Goal: Contribute content: Contribute content

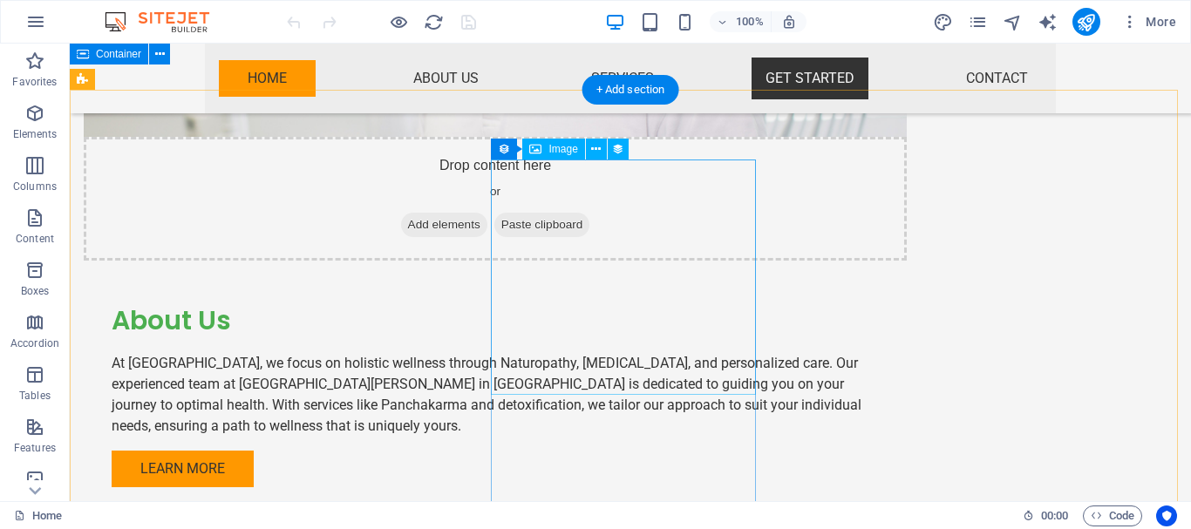
scroll to position [2364, 0]
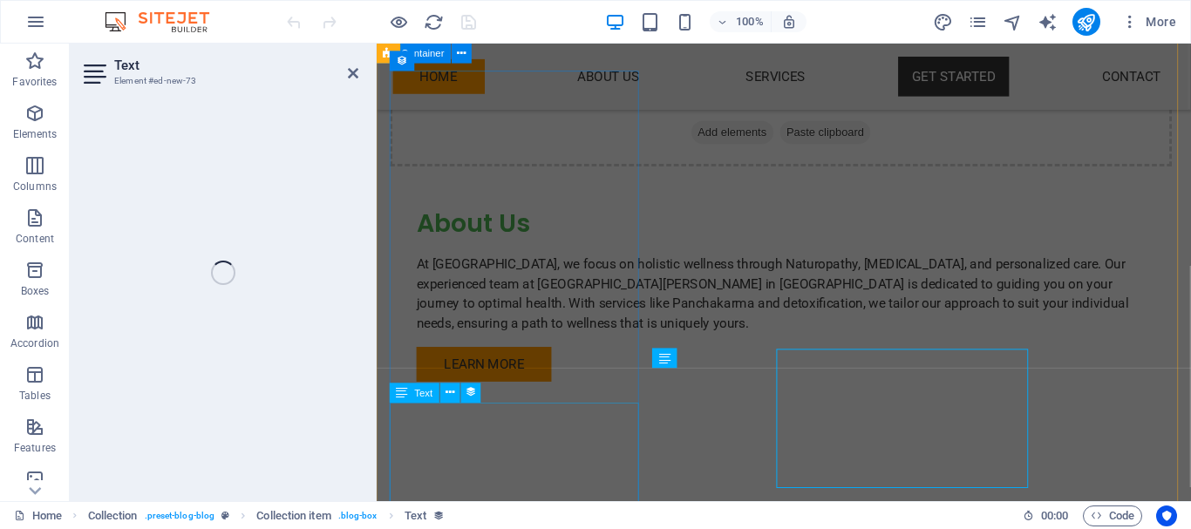
scroll to position [2384, 0]
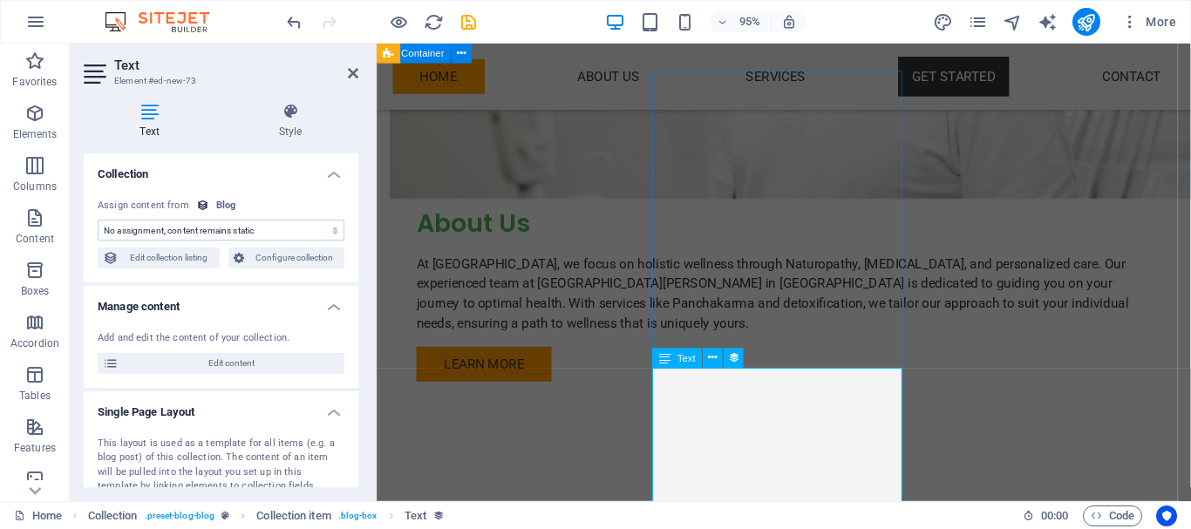
select select "description"
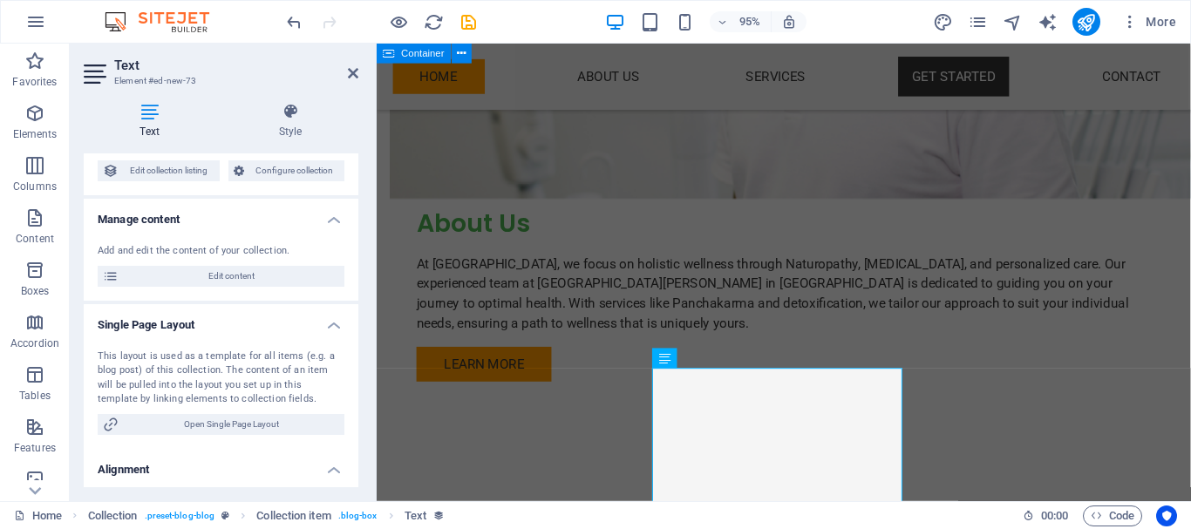
click at [268, 391] on div "This layout is used as a template for all items (e.g. a blog post) of this coll…" at bounding box center [221, 378] width 247 height 58
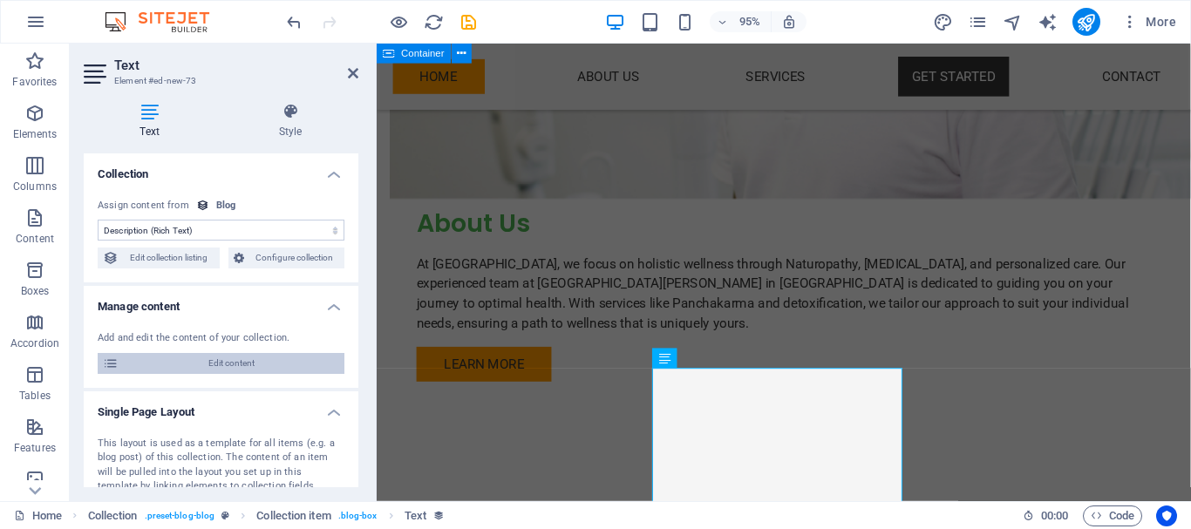
click at [238, 367] on span "Edit content" at bounding box center [231, 363] width 215 height 21
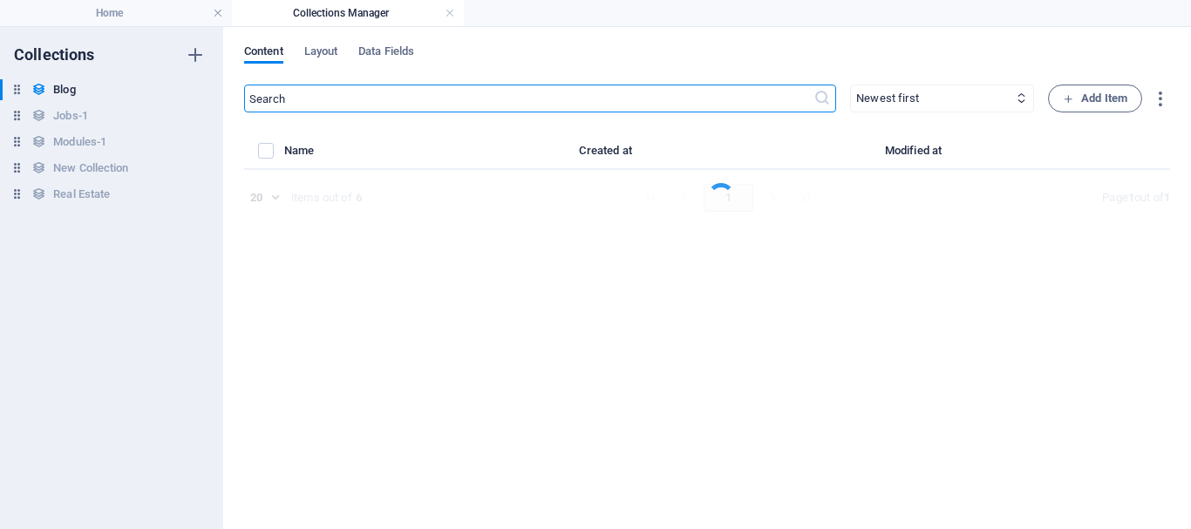
select select "Category 2"
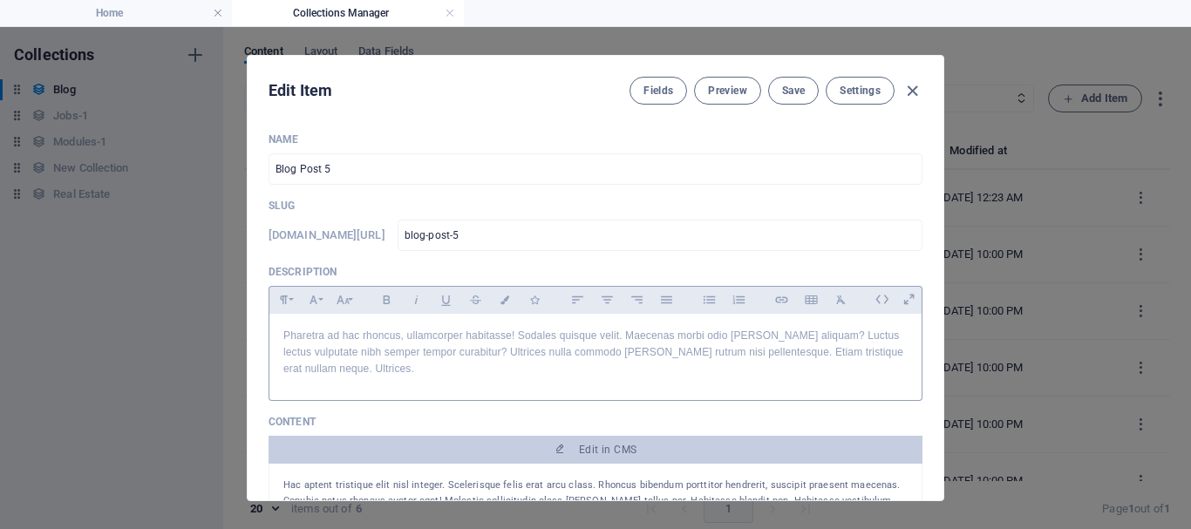
click at [491, 360] on p "Pharetra ad hac rhoncus, ullamcorper habitasse! Sodales quisque velit. Maecenas…" at bounding box center [595, 353] width 624 height 51
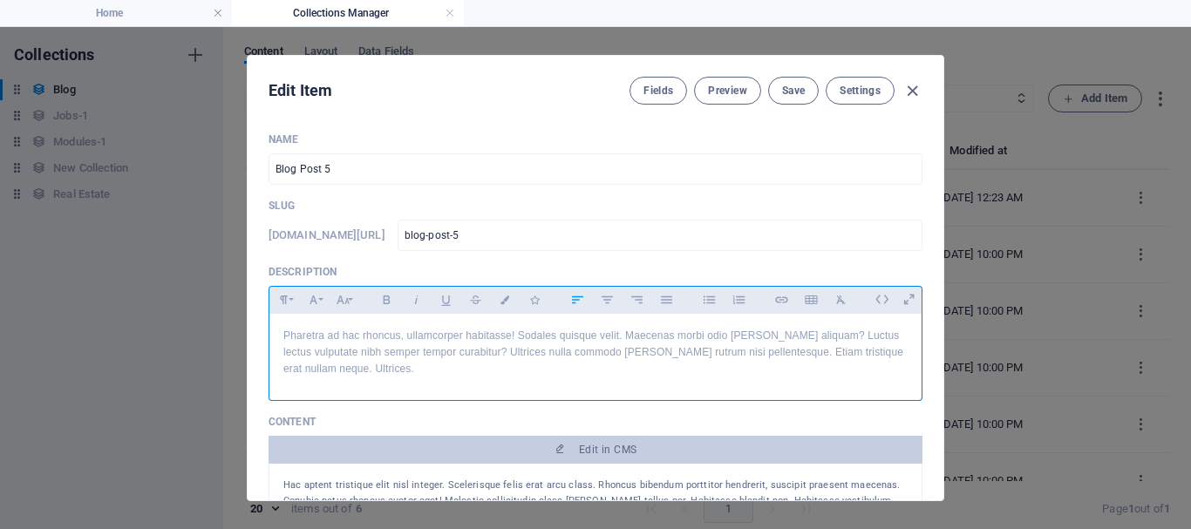
click at [759, 14] on lpop-circle at bounding box center [759, 7] width 0 height 13
click at [422, 370] on p "Pharetra ad hac rhoncus, ullamcorper habitasse! Sodales quisque velit. Maecenas…" at bounding box center [595, 353] width 624 height 51
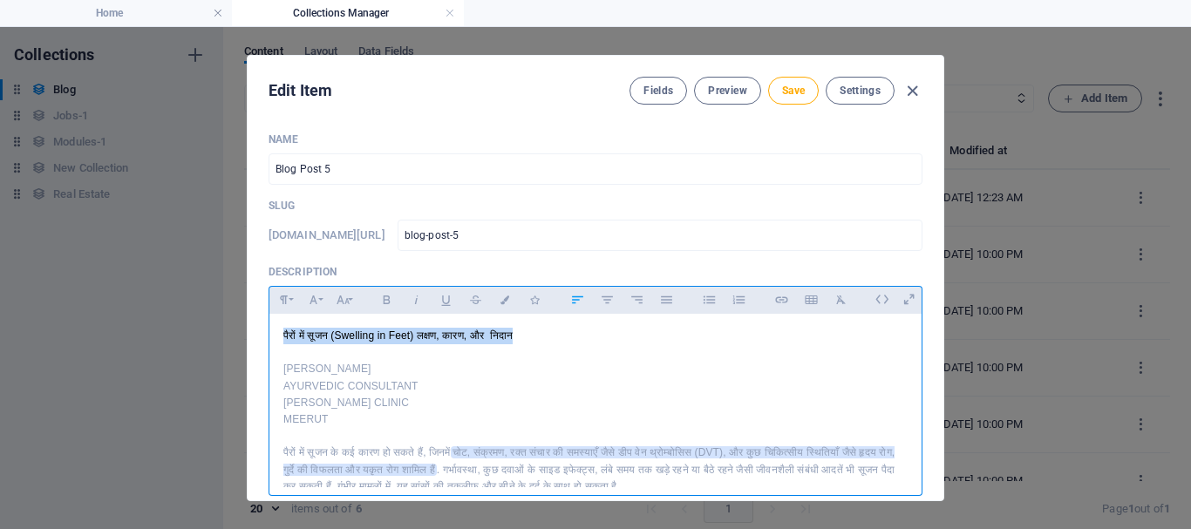
drag, startPoint x: 546, startPoint y: 334, endPoint x: 261, endPoint y: 332, distance: 285.0
click at [261, 332] on div "Name Blog Post 5 ​ Slug [DOMAIN_NAME][URL] blog-post-5 ​ Description Paragraph …" at bounding box center [595, 310] width 695 height 382
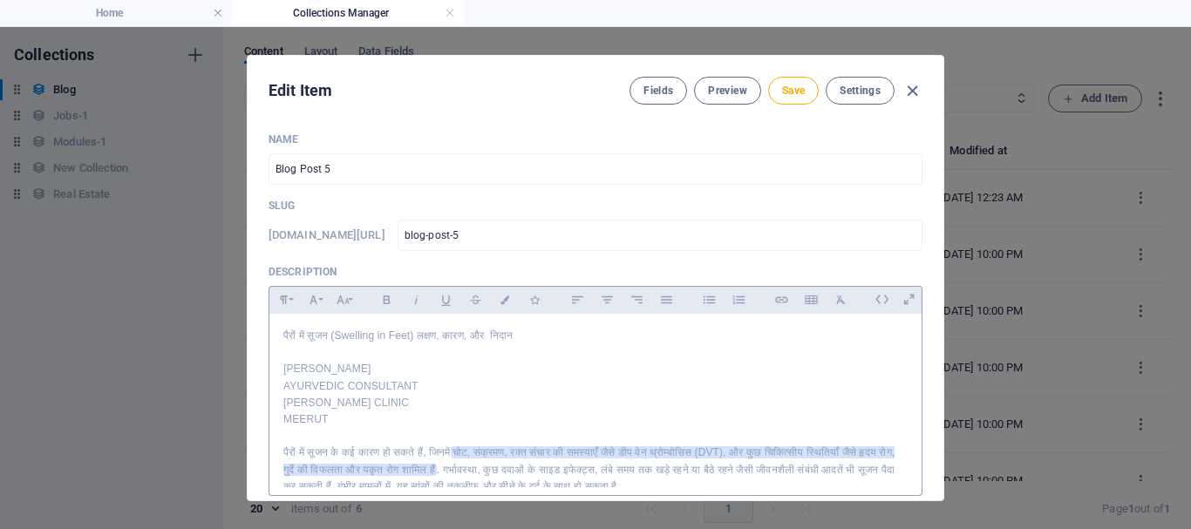
click at [545, 340] on p "पैरों में सूजन (Swelling in Feet) लक्षण, कारण, और निदान" at bounding box center [595, 336] width 624 height 17
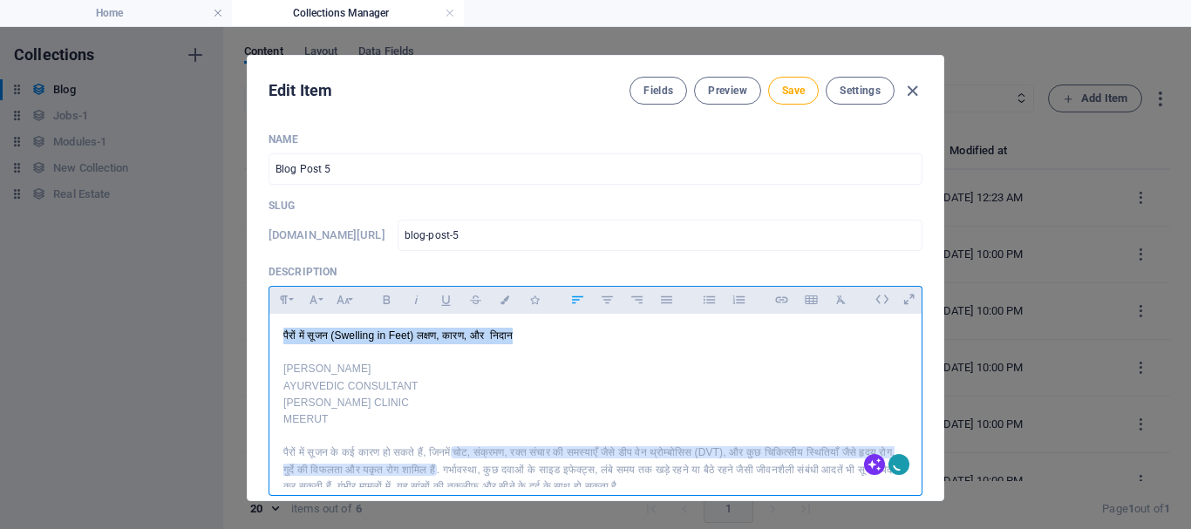
drag, startPoint x: 530, startPoint y: 334, endPoint x: 258, endPoint y: 315, distance: 272.6
click at [258, 315] on div "Name Blog Post 5 ​ Slug [DOMAIN_NAME][URL] blog-post-5 ​ Description Paragraph …" at bounding box center [595, 310] width 695 height 382
copy p "पैरों में सूजन (Swelling in Feet) लक्षण, कारण, और निदान"
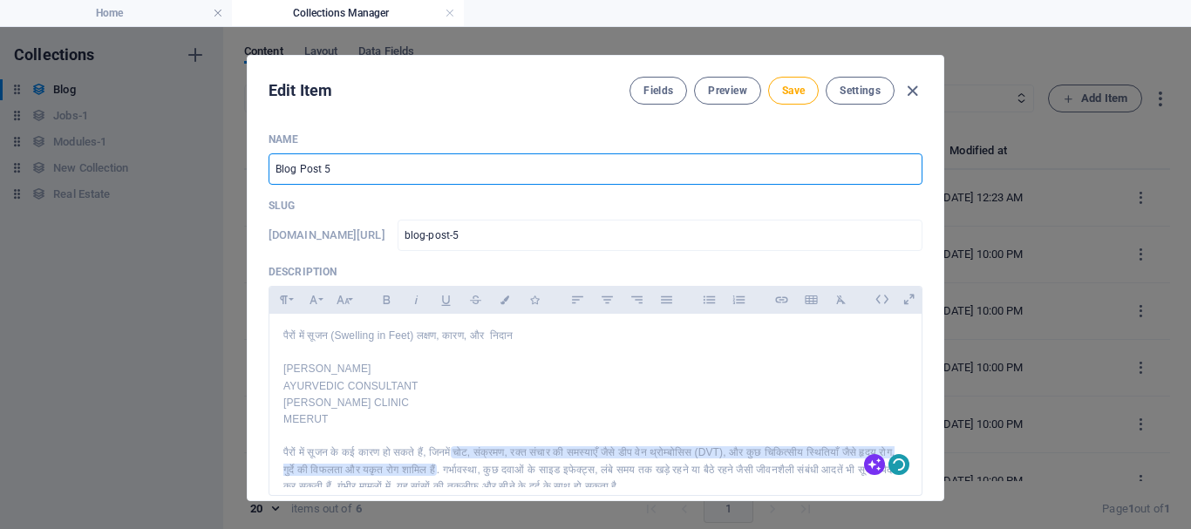
drag, startPoint x: 343, startPoint y: 172, endPoint x: 256, endPoint y: 153, distance: 89.1
click at [256, 153] on div "Name Blog Post 5 ​ Slug [DOMAIN_NAME][URL] blog-post-5 ​ Description Paragraph …" at bounding box center [595, 310] width 695 height 382
paste input "पैरों में सूजन (Swelling in Feet) लक्षण, कारण, और निदान"
type input "पैरों में सूजन (Swelling in Feet) लक्षण, कारण, और निदान"
type input "swelling-in-feet"
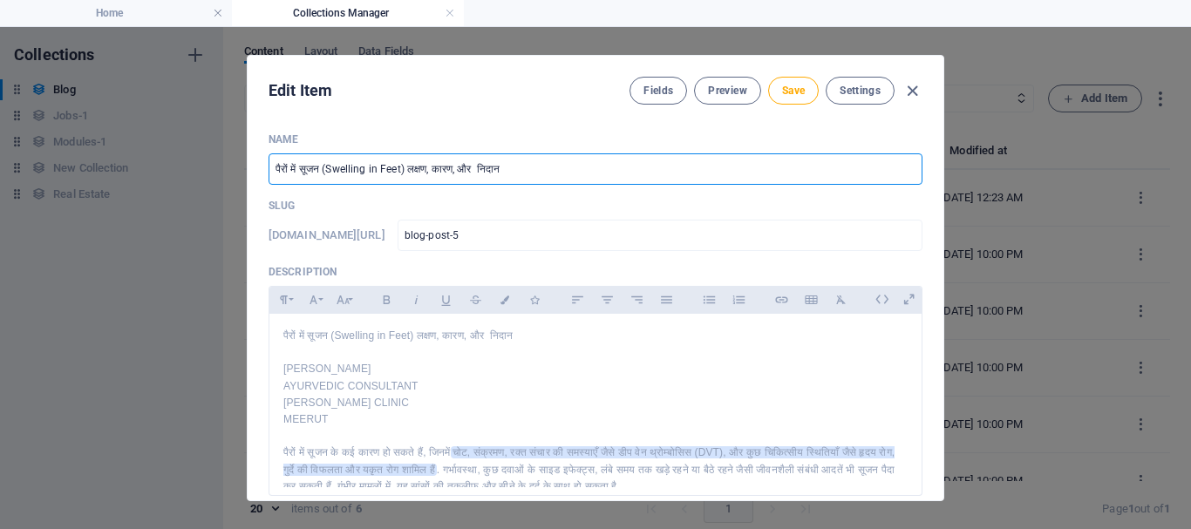
type input "swelling-in-feet"
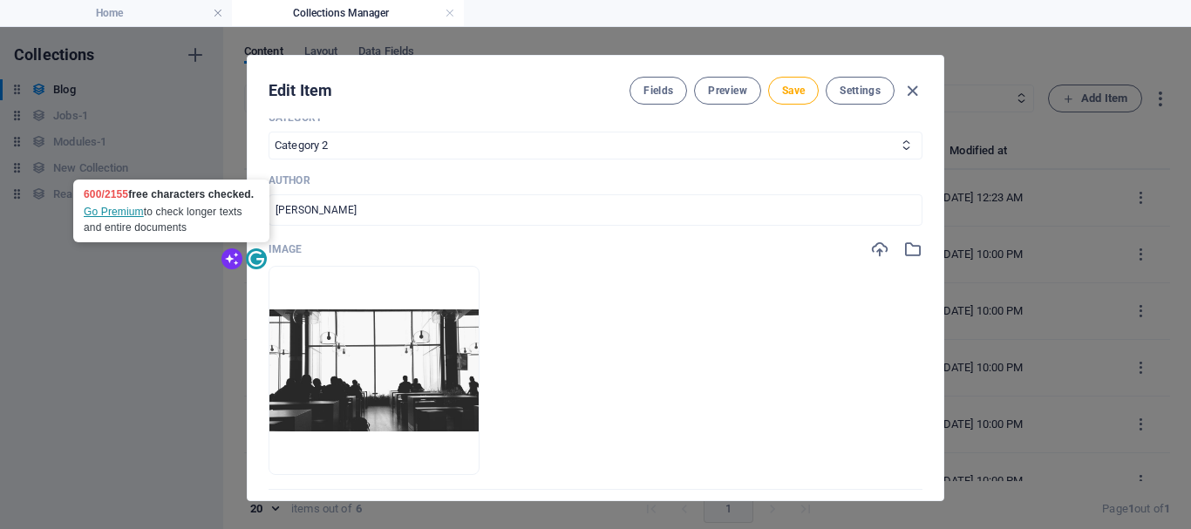
scroll to position [697, 0]
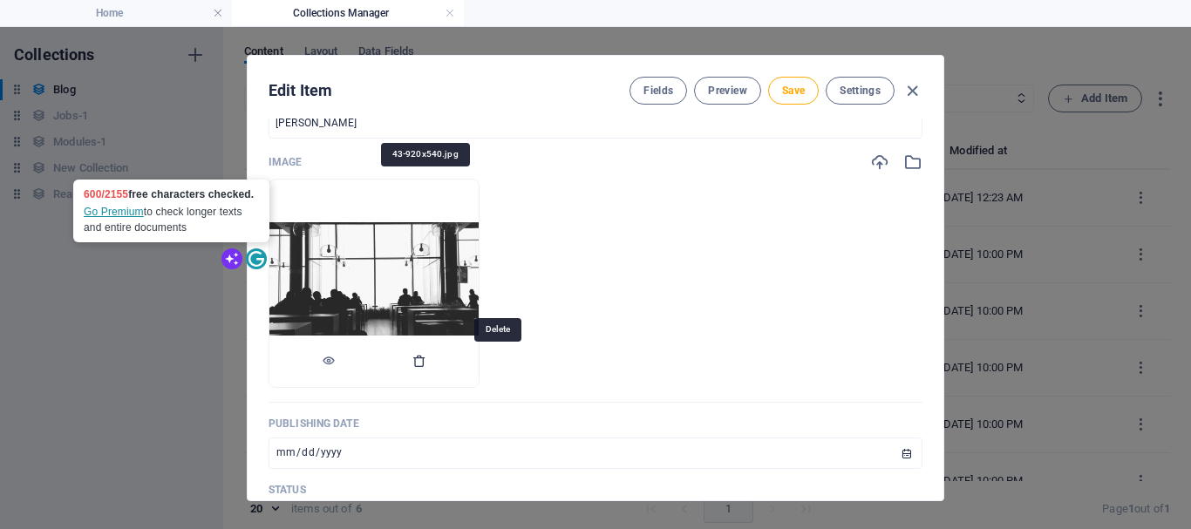
type input "पैरों में सूजन (Swelling in Feet) लक्षण, कारण, और निदान"
click at [426, 360] on icon "button" at bounding box center [419, 361] width 14 height 14
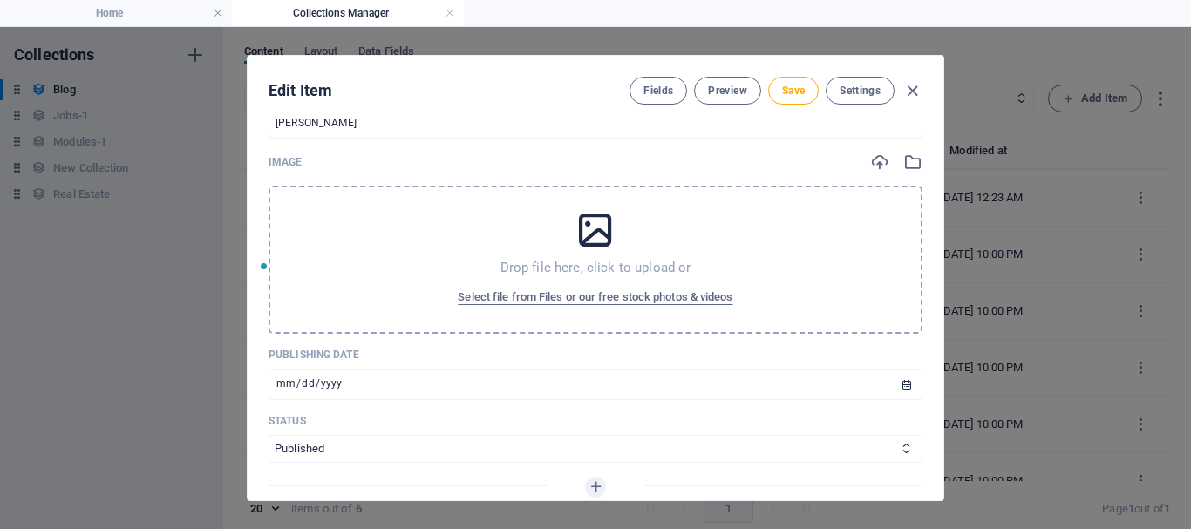
click at [599, 239] on icon at bounding box center [595, 230] width 44 height 44
click at [587, 230] on icon at bounding box center [595, 230] width 44 height 44
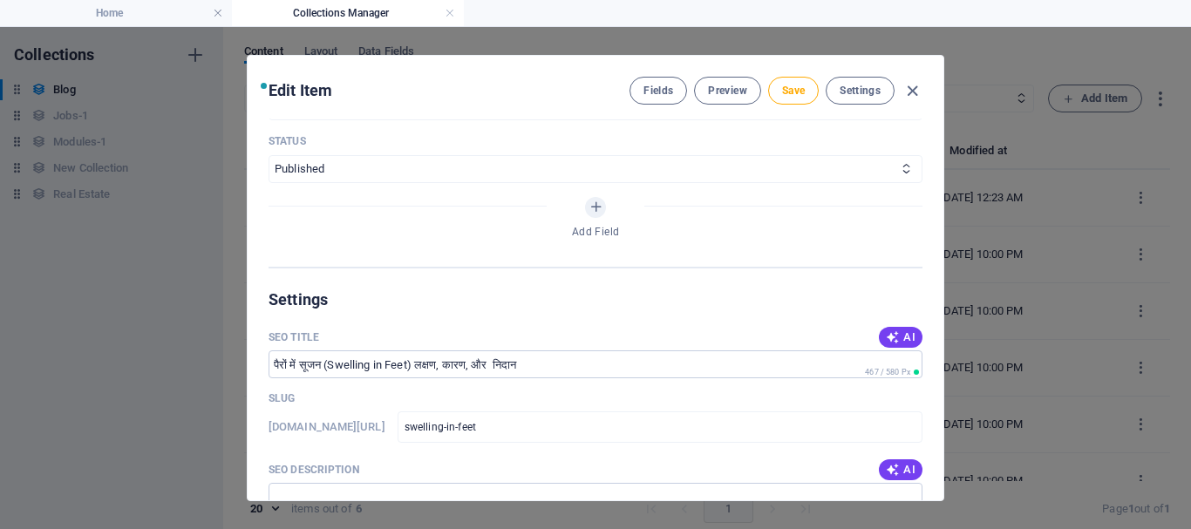
scroll to position [1220, 0]
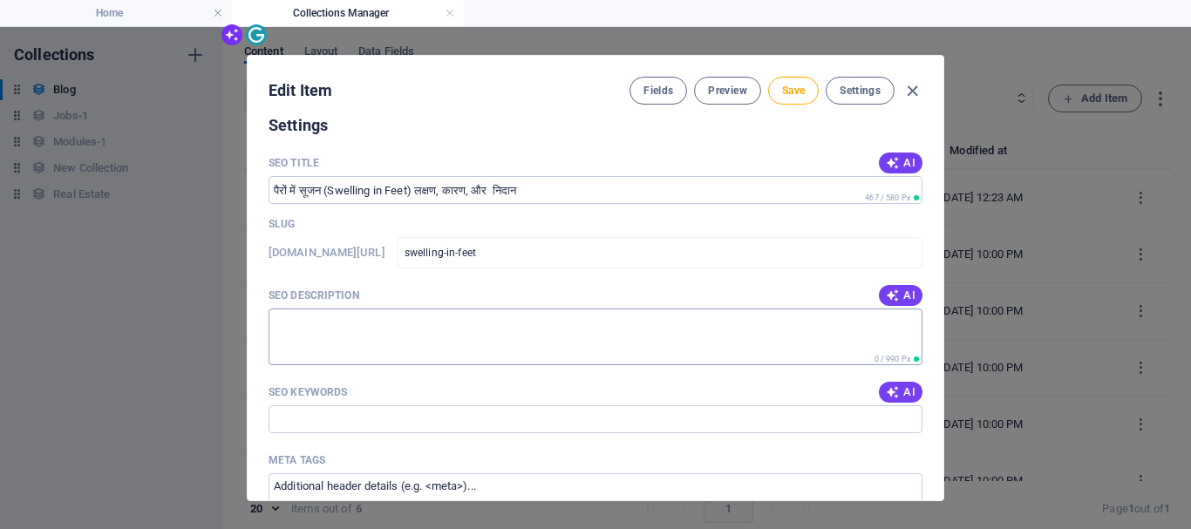
click at [611, 315] on textarea "SEO Description" at bounding box center [595, 337] width 654 height 57
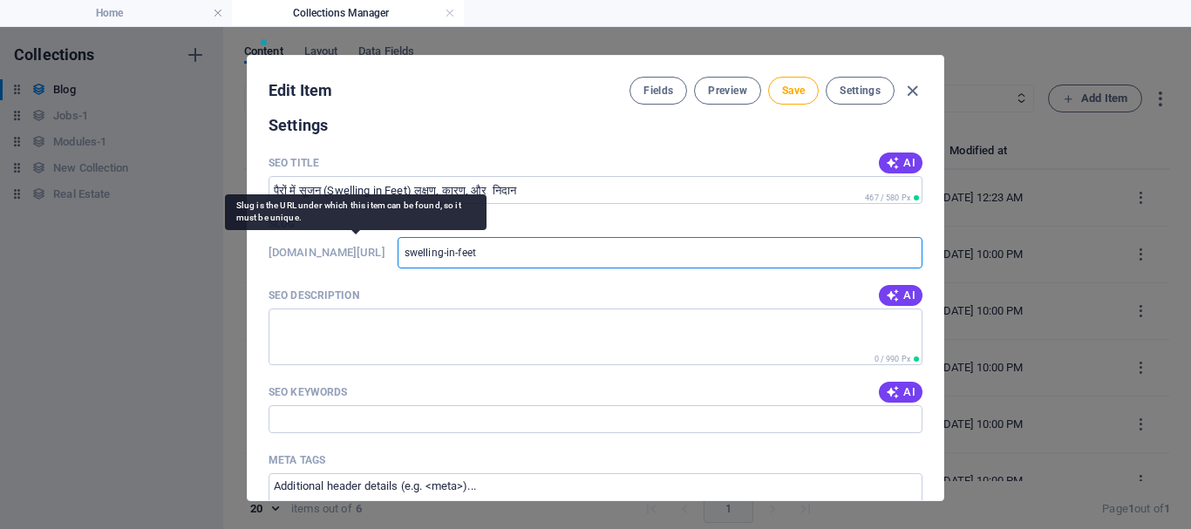
drag, startPoint x: 566, startPoint y: 255, endPoint x: 433, endPoint y: 248, distance: 133.6
click at [433, 248] on div "[DOMAIN_NAME][URL] swelling-in-feet ​" at bounding box center [595, 252] width 654 height 31
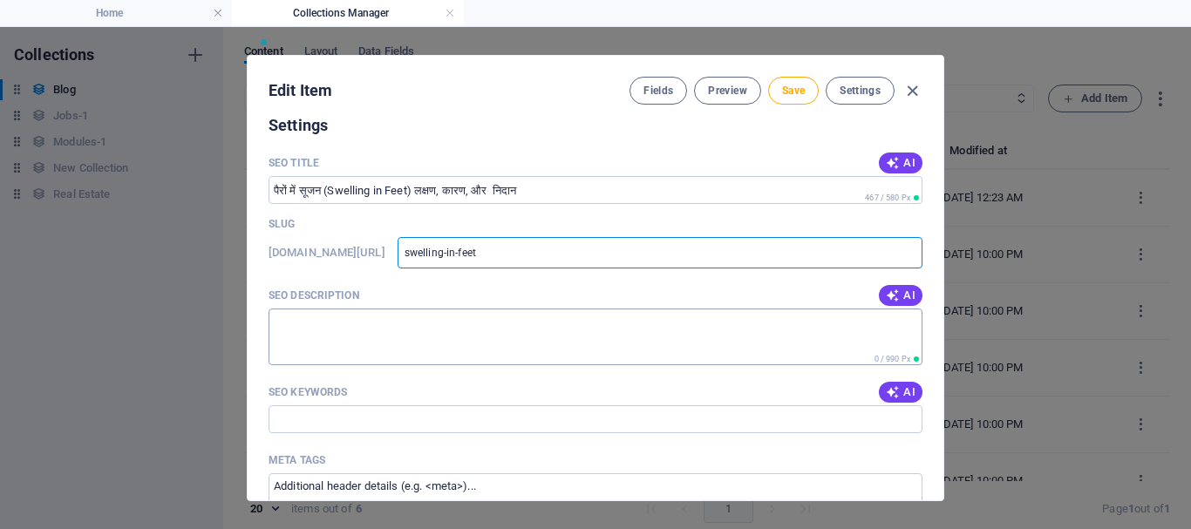
click at [388, 340] on textarea "SEO Description" at bounding box center [595, 337] width 654 height 57
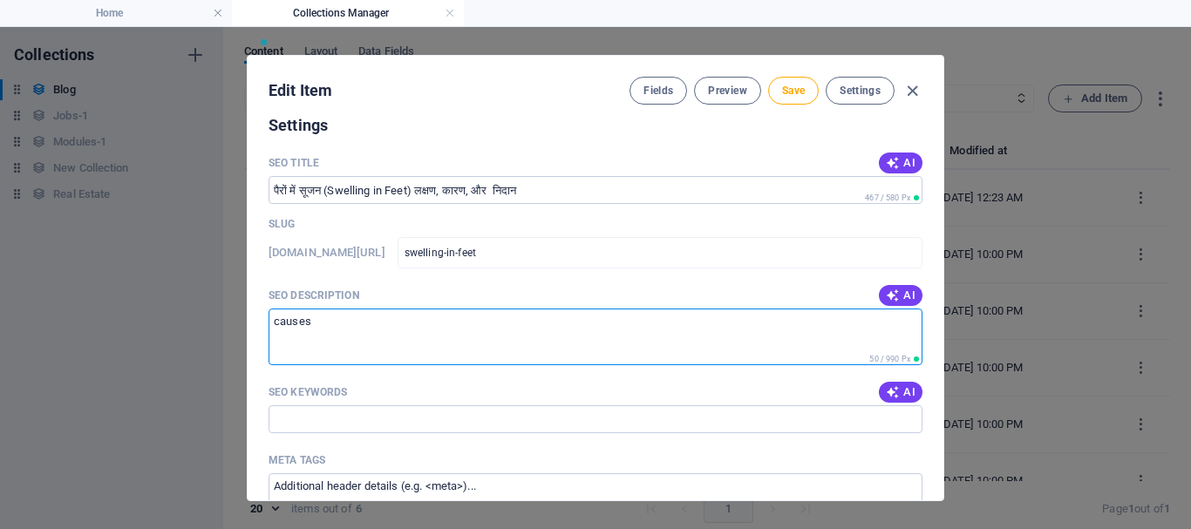
paste textarea "swelling-in-feet"
click at [885, 294] on icon "button" at bounding box center [892, 295] width 14 height 14
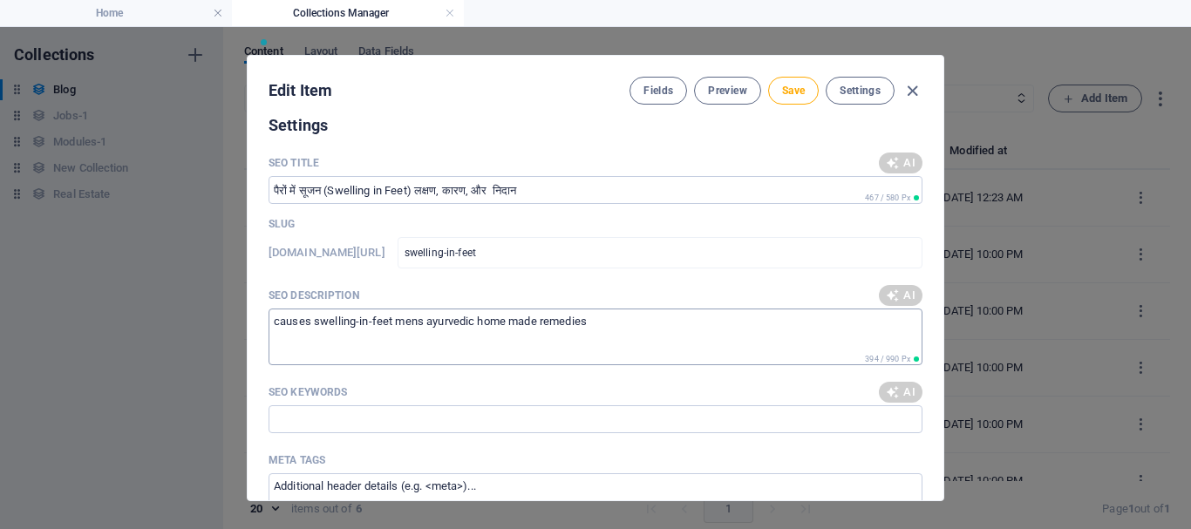
type textarea "पैरों में सूजन के लक्षण, कारण और निदान जानें। स्वास्थ्य समस्याओं को समझें और उच…"
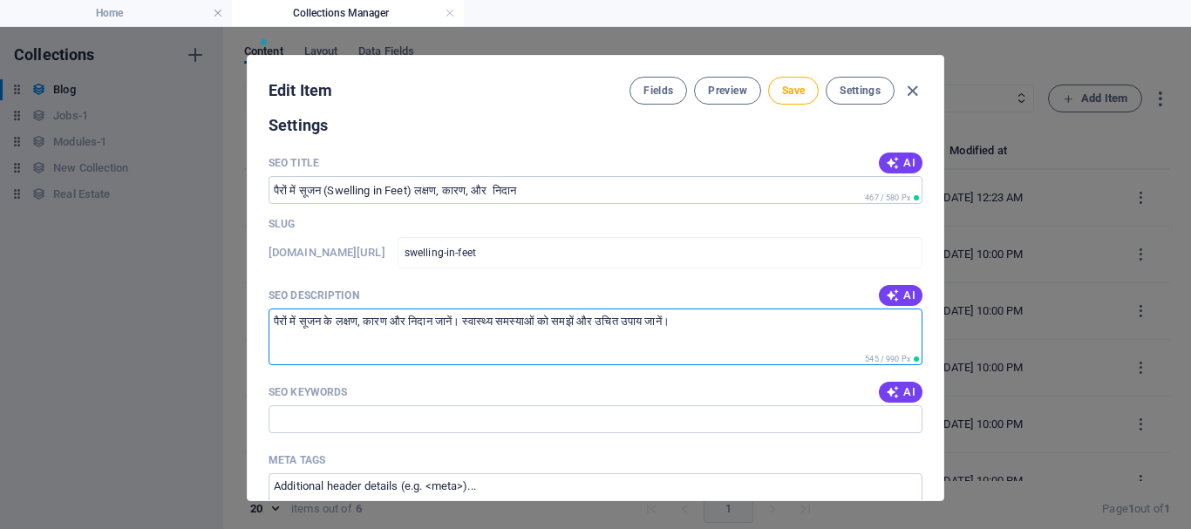
drag, startPoint x: 726, startPoint y: 320, endPoint x: 227, endPoint y: 305, distance: 499.6
click at [227, 305] on div "Edit Item Fields Preview Save Settings Name पैरों में सूजन (Swelling in Feet) ल…" at bounding box center [595, 278] width 1191 height 502
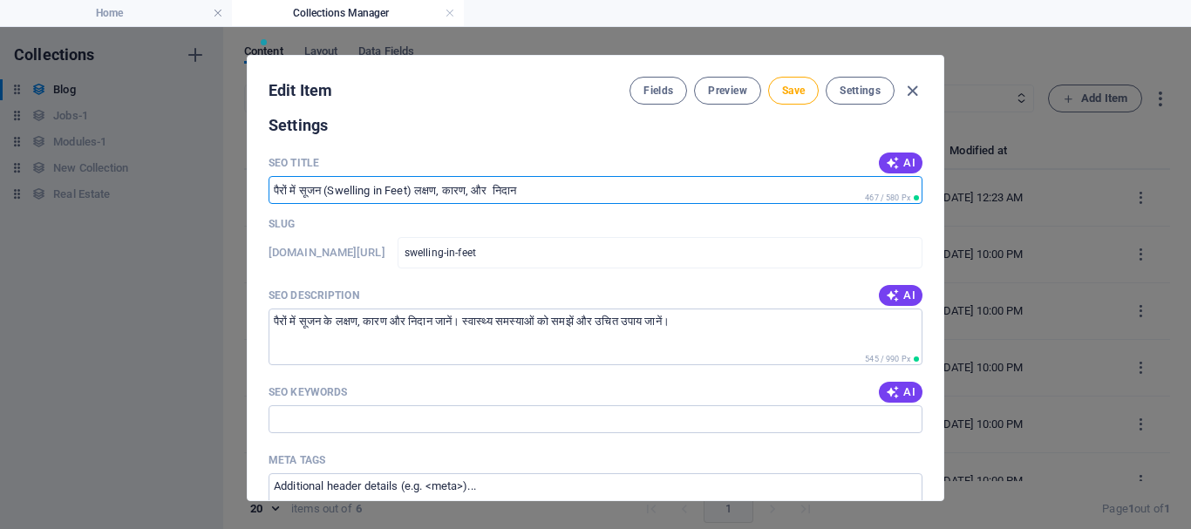
drag, startPoint x: 552, startPoint y: 185, endPoint x: 246, endPoint y: 165, distance: 306.6
click at [248, 165] on div "Name पैरों में सूजन (Swelling in Feet) लक्षण, कारण, और निदान ​ Slug [DOMAIN_NAM…" at bounding box center [595, 310] width 695 height 382
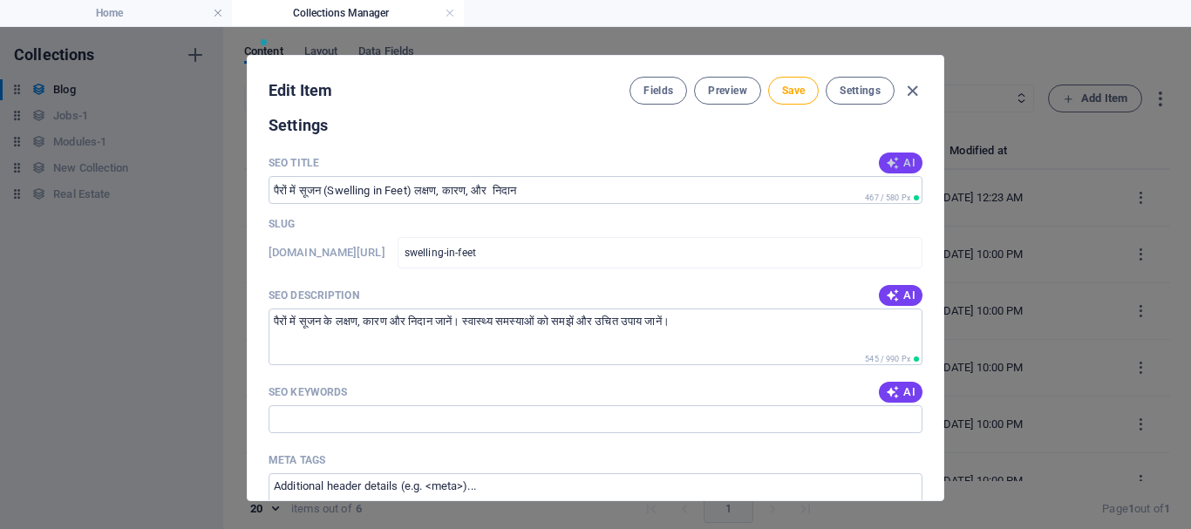
click at [885, 154] on button "AI" at bounding box center [900, 163] width 44 height 21
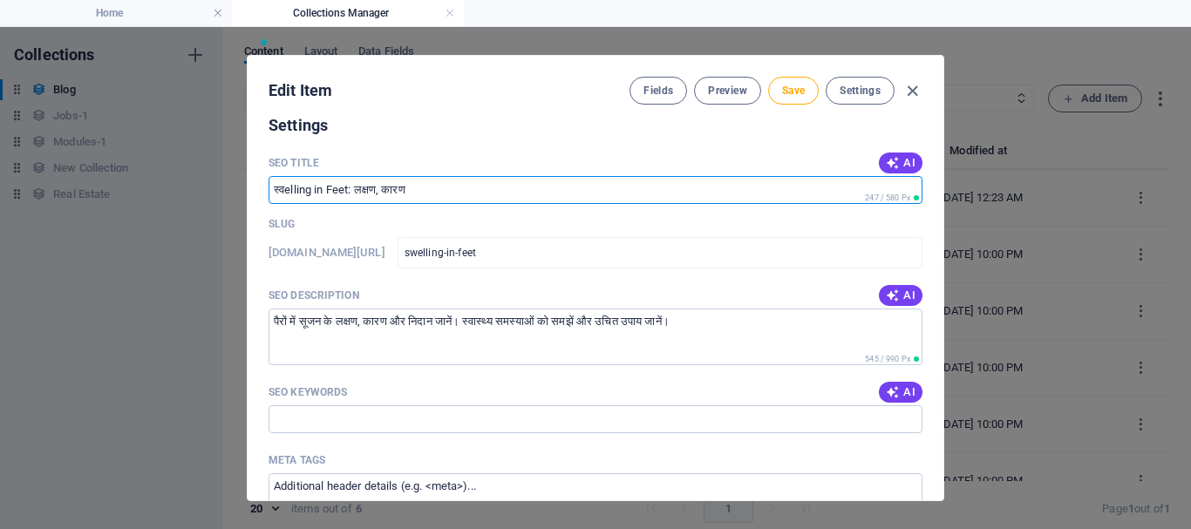
drag, startPoint x: 349, startPoint y: 193, endPoint x: 214, endPoint y: 162, distance: 139.3
click at [214, 162] on div "Edit Item Fields Preview Save Settings Name पैरों में सूजन (Swelling in Feet) ल…" at bounding box center [595, 278] width 1191 height 502
paste input "ैरों में सूजन के लक्षण, कारण और निदान जानें। स्वास्थ्य समस्याओं को समझें और उचि…"
drag, startPoint x: 772, startPoint y: 190, endPoint x: 703, endPoint y: 186, distance: 69.0
click at [703, 186] on input "पैरों में सूजन के लक्षण, कारण और निदान जानें। स्वास्थ्य समस्याओं को समझें और उच…" at bounding box center [595, 190] width 654 height 28
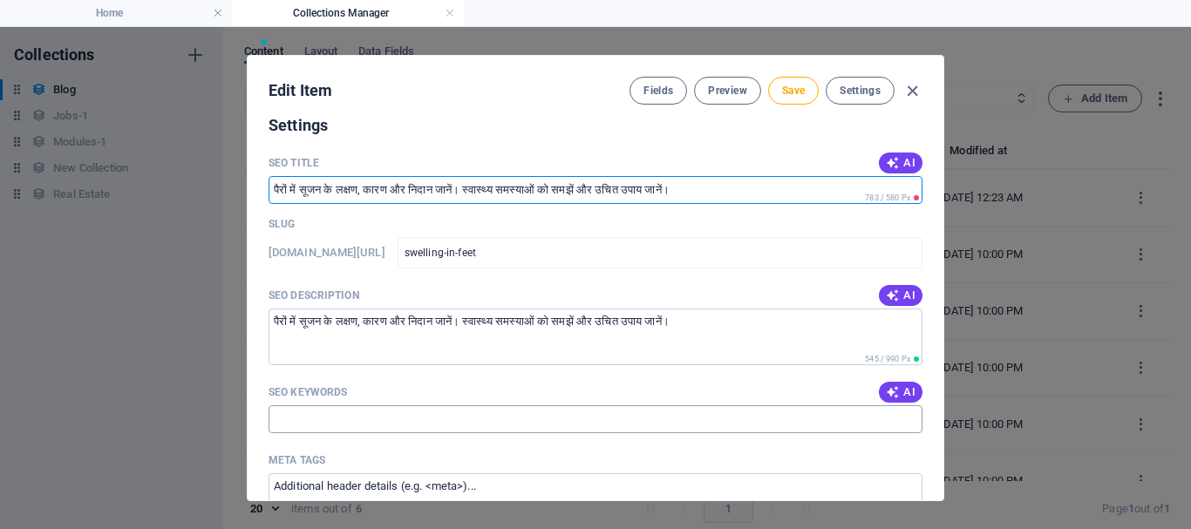
type input "पैरों में सूजन के लक्षण, कारण और निदान जानें। स्वास्थ्य समस्याओं को समझें और उच…"
click at [493, 428] on input "SEO Keywords" at bounding box center [595, 419] width 654 height 28
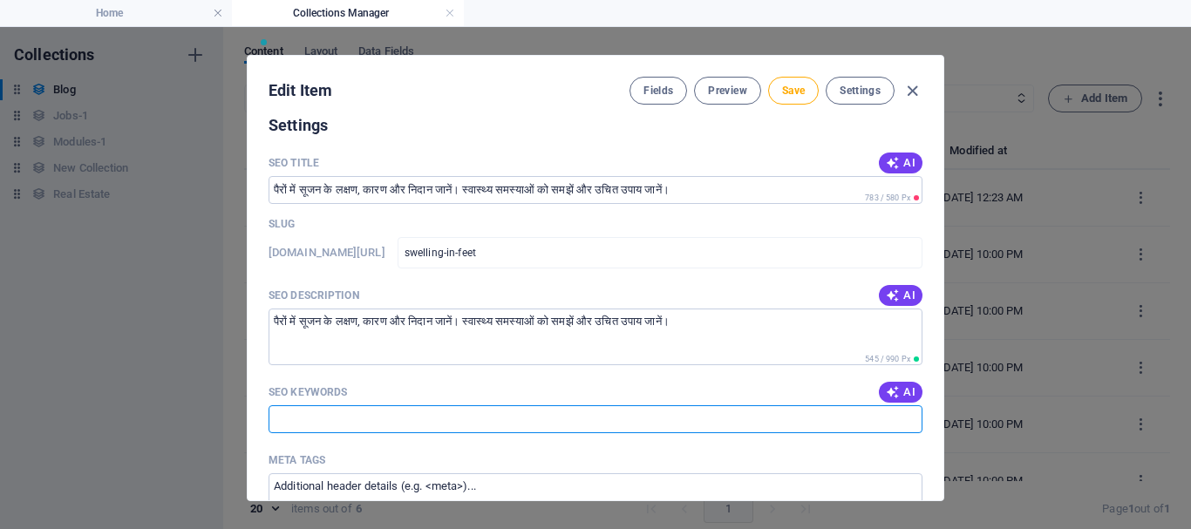
paste input "पैरों में सूजन के लक्षण, कारण और निदान जानें। स्वास्थ्य समस्याओं को समझें और उच…"
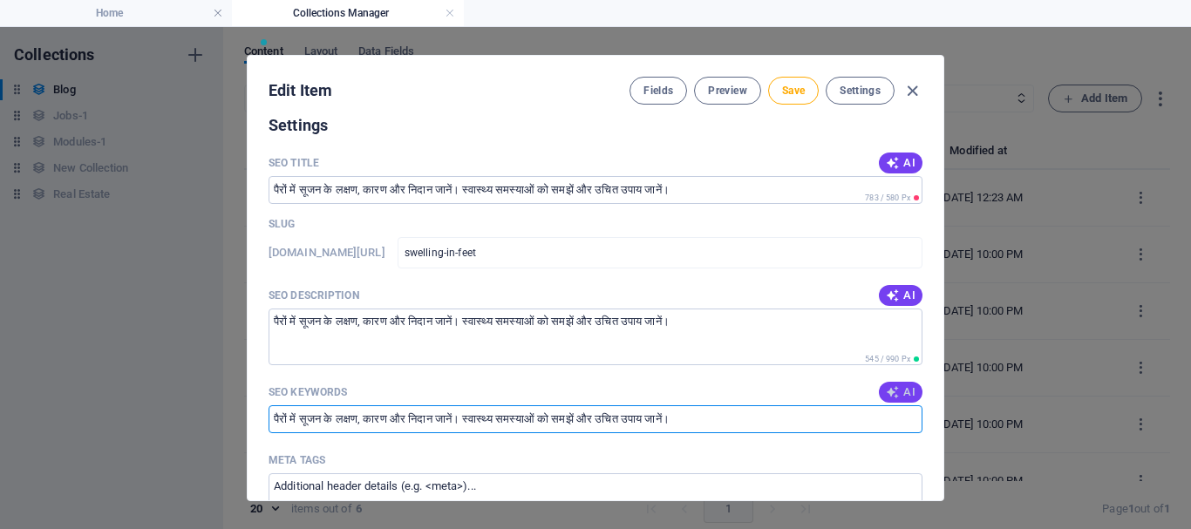
click at [904, 399] on span "AI" at bounding box center [900, 392] width 30 height 14
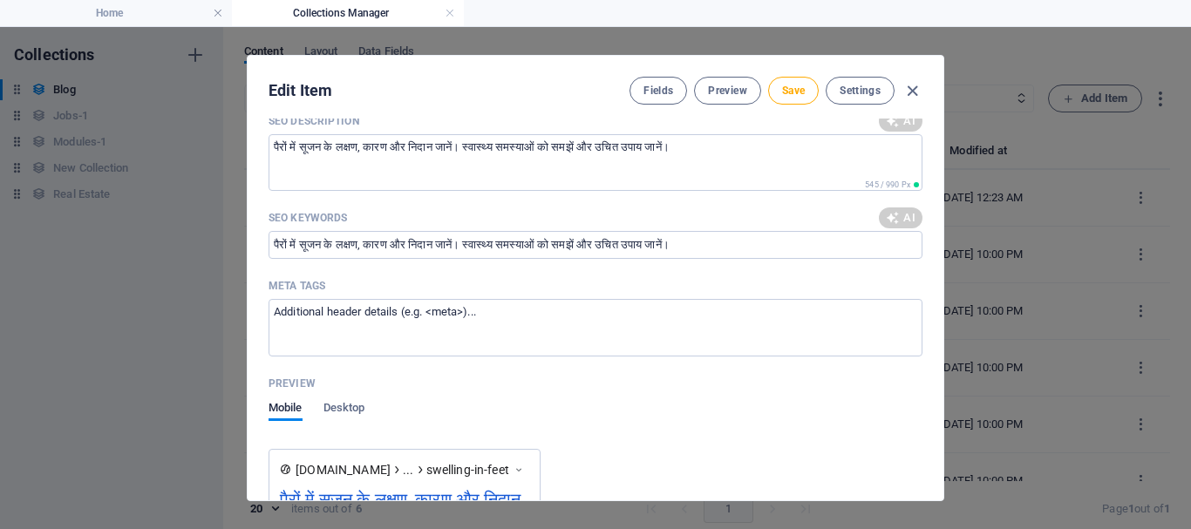
type input "पैरों में सूजन, सूजन के लक्षण, पैरों की सूजन के कारण, डीप वेन थ्रोम्बोसिस, हृदय…"
click at [500, 327] on textarea "Meta tags ​" at bounding box center [595, 327] width 654 height 57
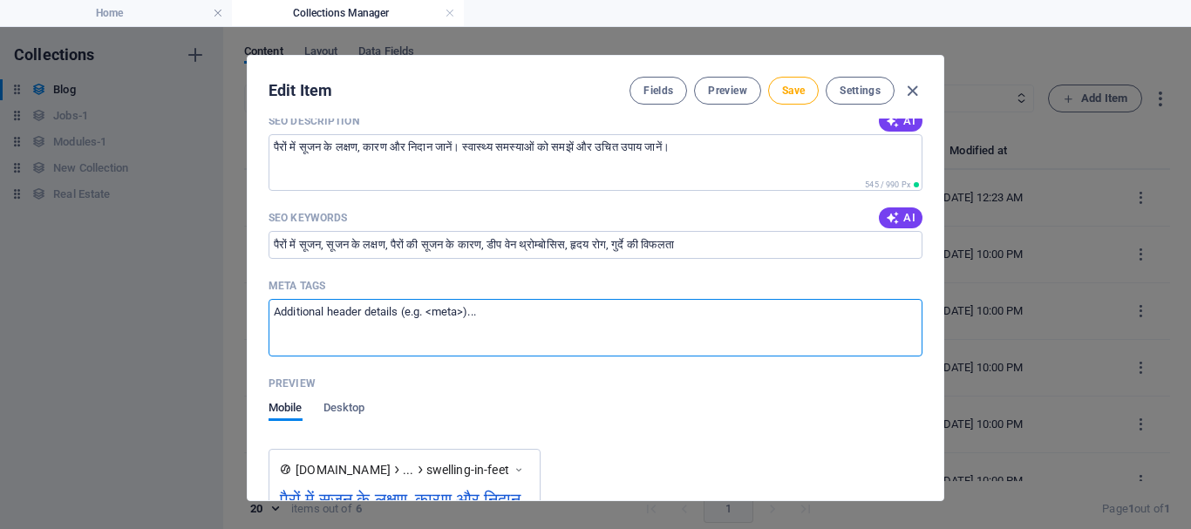
paste textarea "पैरों में सूजन के लक्षण, कारण और निदान जानें। स्वास्थ्य समस्याओं को समझें और उच…"
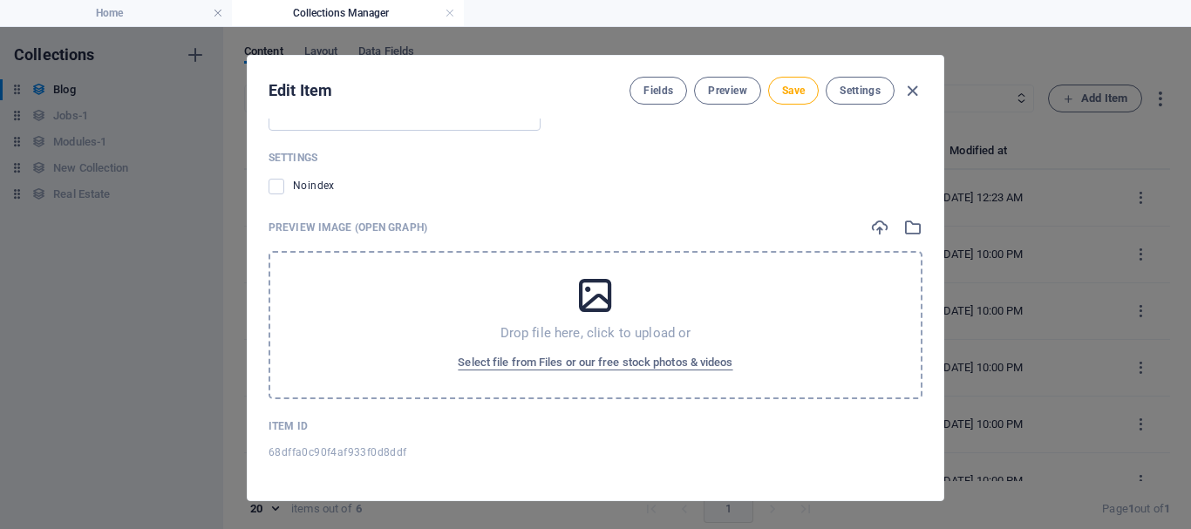
scroll to position [8, 0]
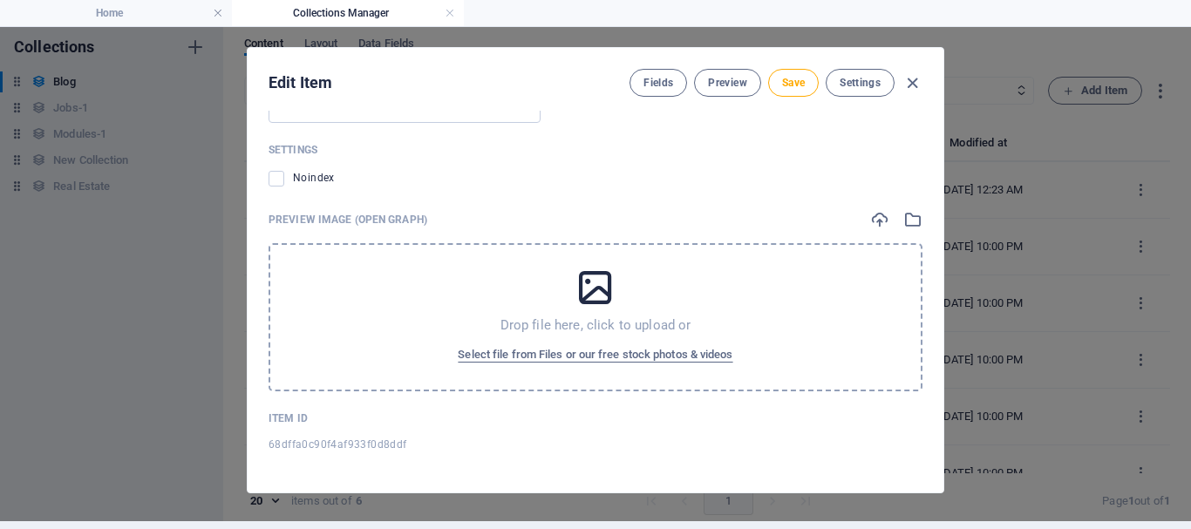
type textarea "पैरों में सूजन के लक्षण, कारण और निदान जानें। स्वास्थ्य समस्याओं को समझें और उच…"
click at [606, 295] on icon at bounding box center [595, 288] width 44 height 44
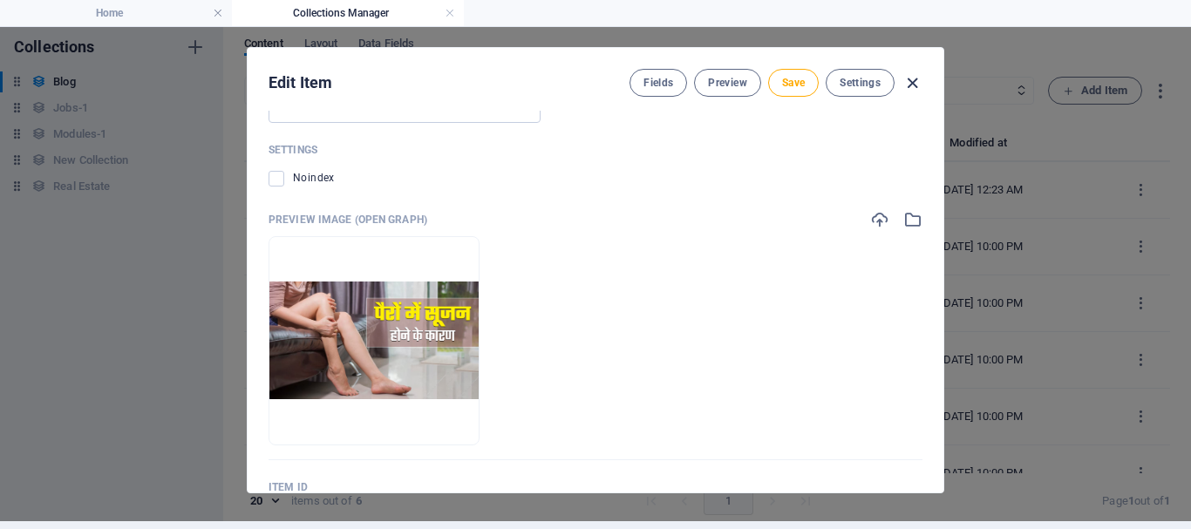
click at [906, 84] on icon "button" at bounding box center [912, 83] width 20 height 20
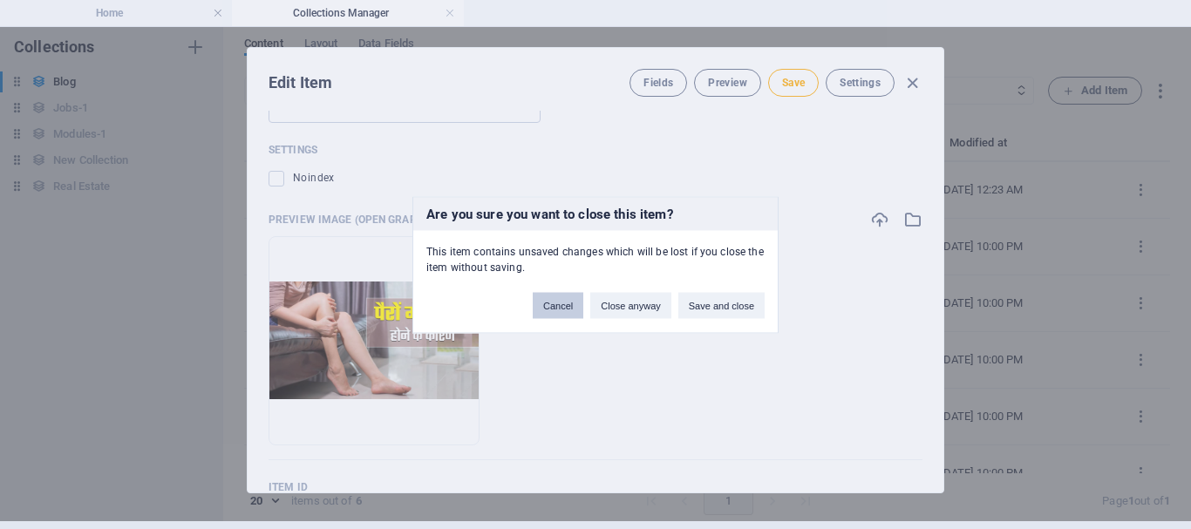
click at [546, 296] on button "Cancel" at bounding box center [558, 305] width 51 height 26
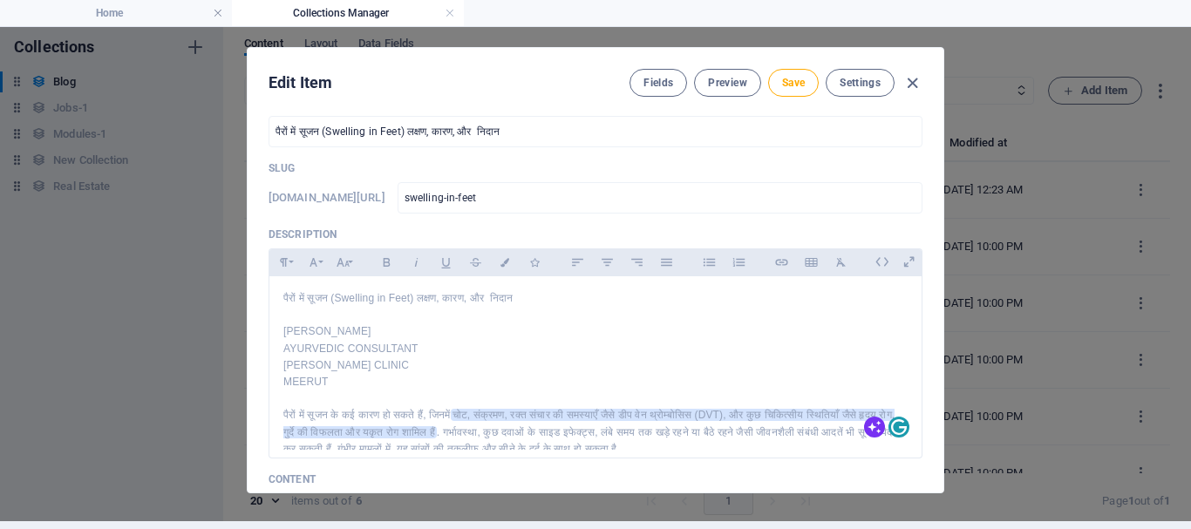
scroll to position [0, 0]
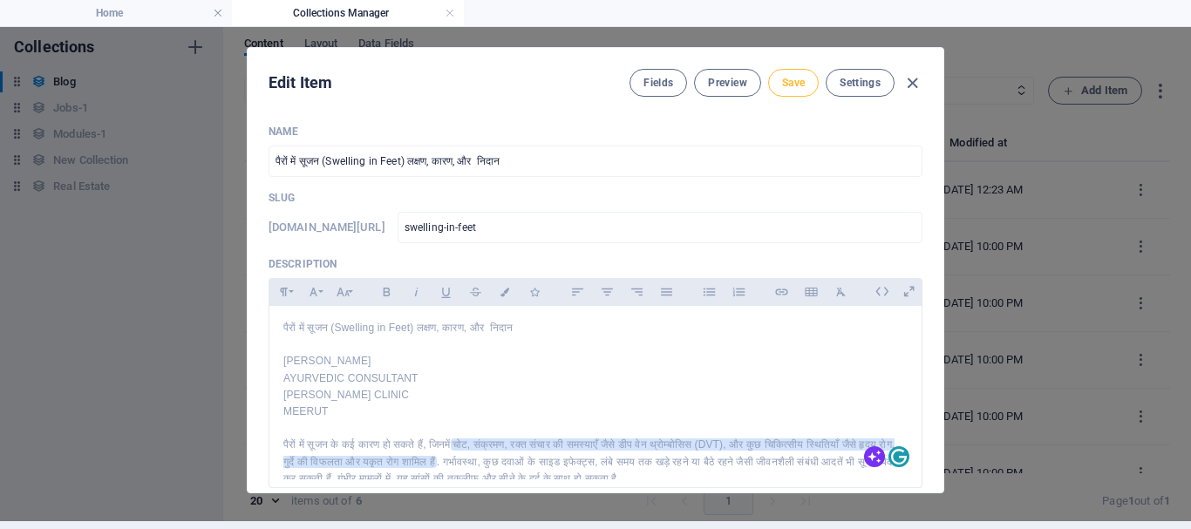
click at [782, 85] on span "Save" at bounding box center [793, 83] width 23 height 14
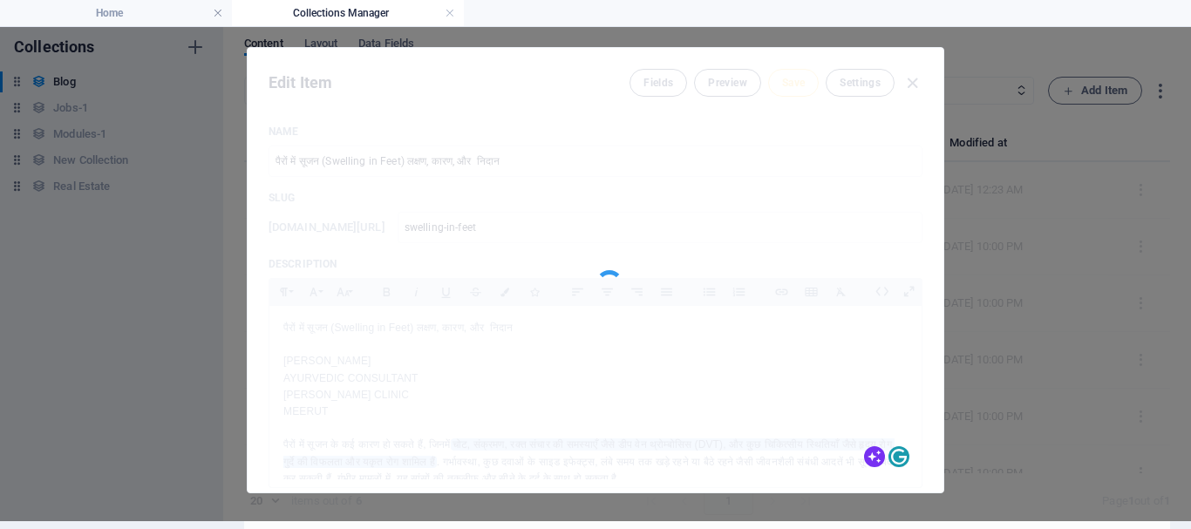
type input "swelling-in-feet"
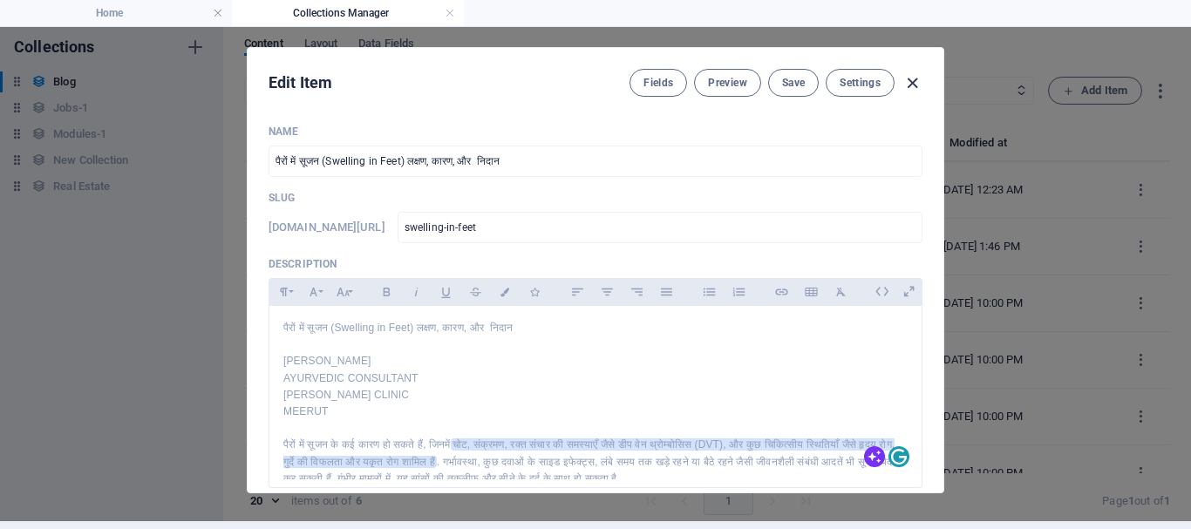
click at [911, 80] on icon "button" at bounding box center [912, 83] width 20 height 20
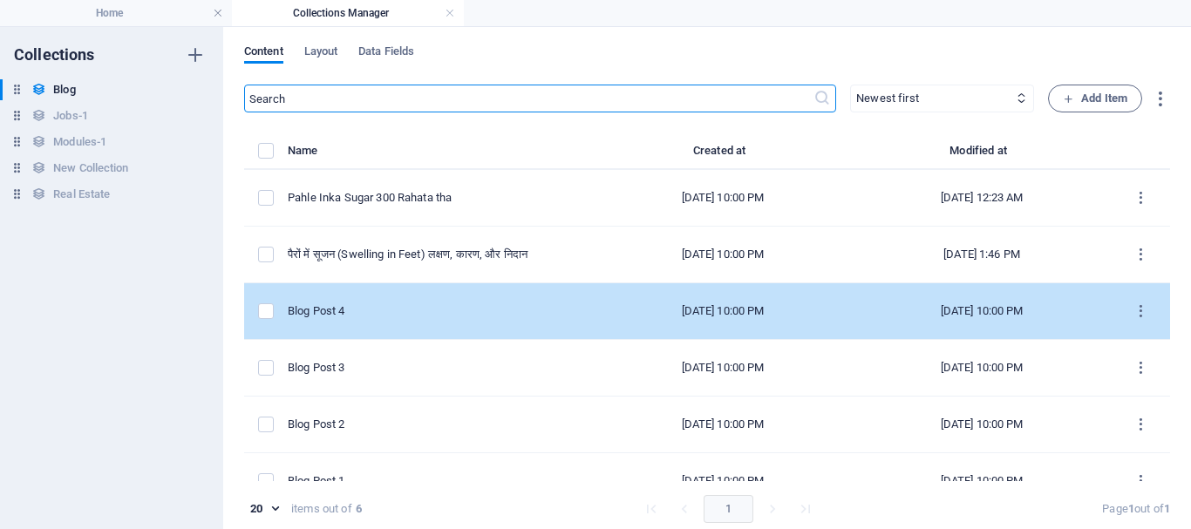
click at [697, 318] on div "[DATE] 10:00 PM" at bounding box center [722, 311] width 231 height 16
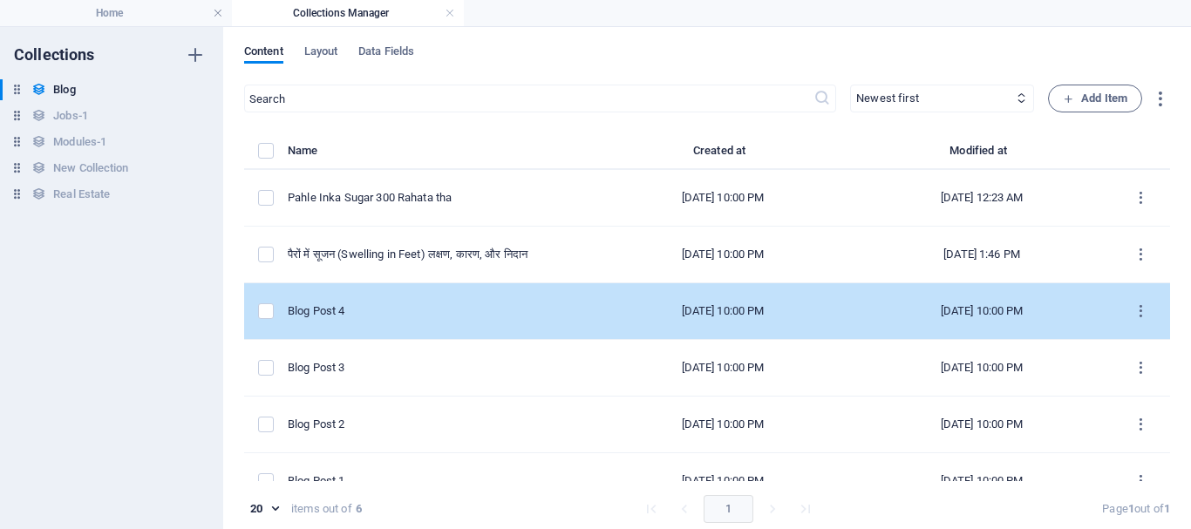
select select "Category 1"
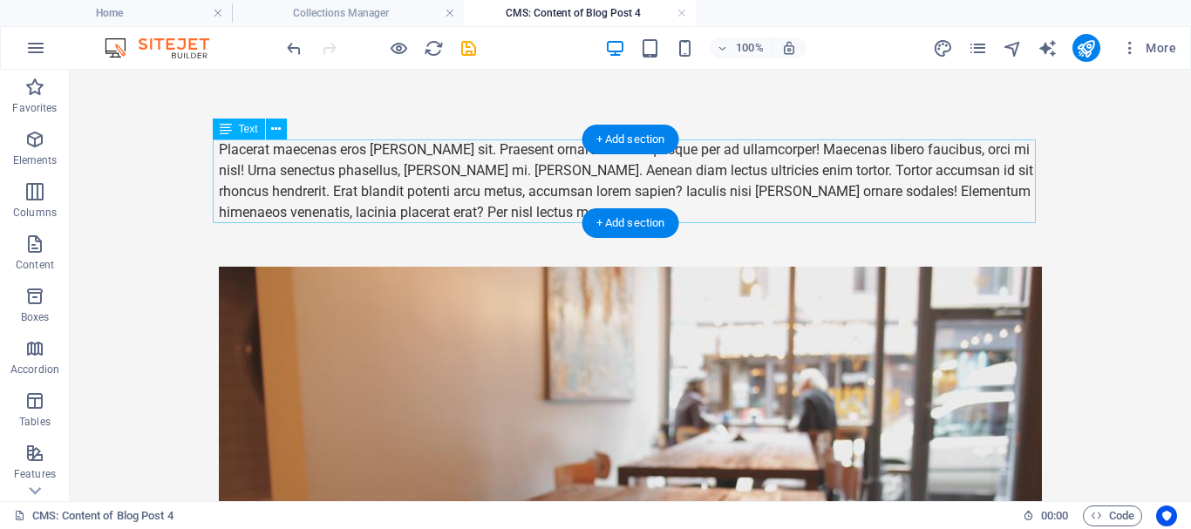
click at [470, 166] on div "Placerat maecenas eros [PERSON_NAME] sit. Praesent ornare eu arcu quisque per a…" at bounding box center [630, 181] width 823 height 84
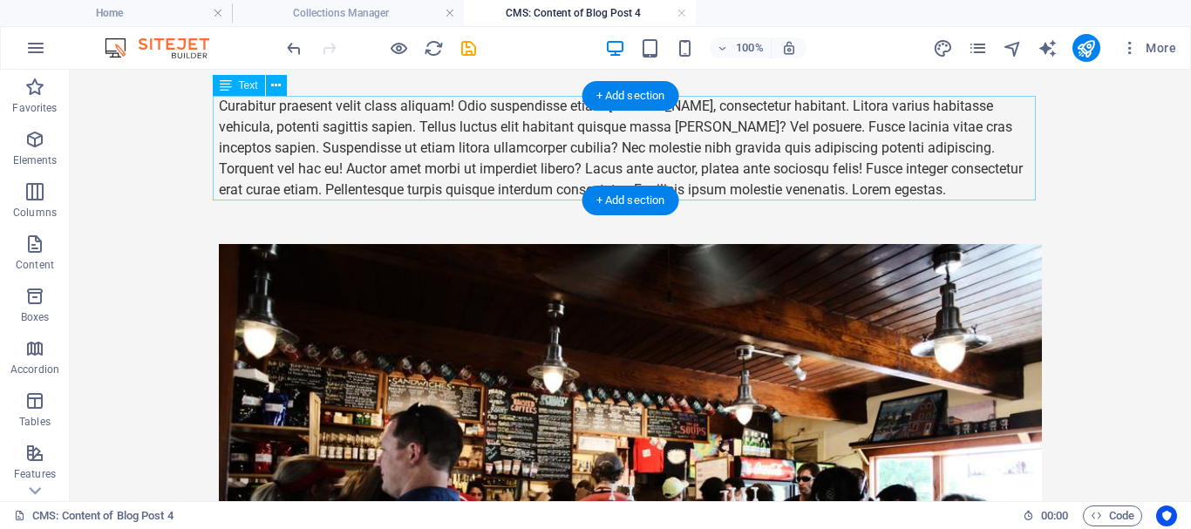
scroll to position [436, 0]
